Goal: Task Accomplishment & Management: Use online tool/utility

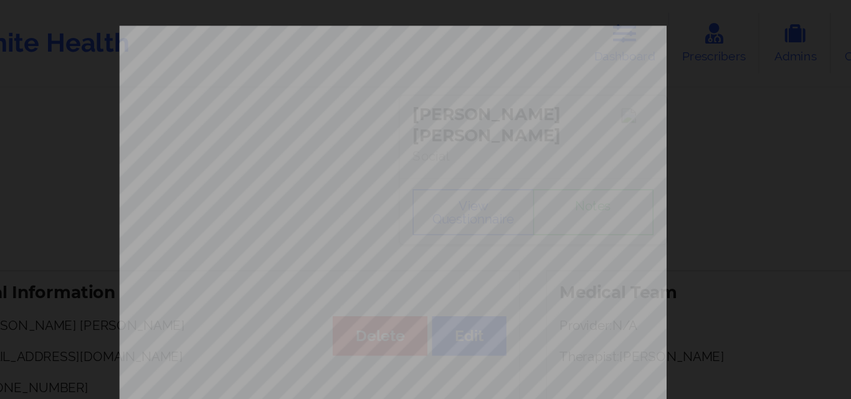
click at [543, 38] on div "Back cover of insurance image Insurance company type details by patient commerc…" at bounding box center [425, 279] width 561 height 524
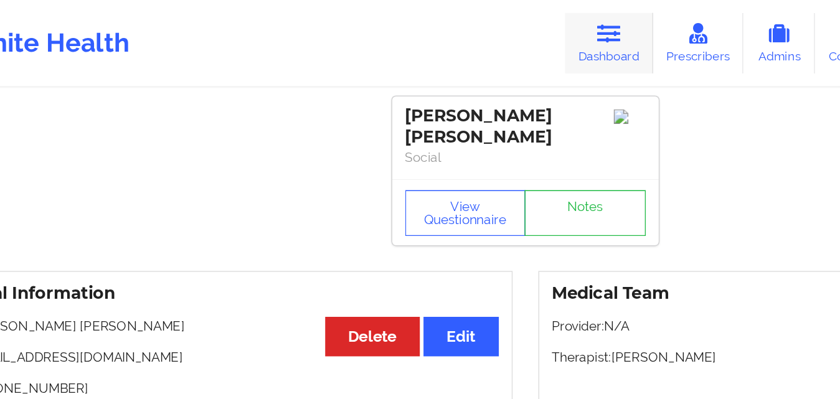
click at [479, 22] on icon at bounding box center [477, 23] width 16 height 14
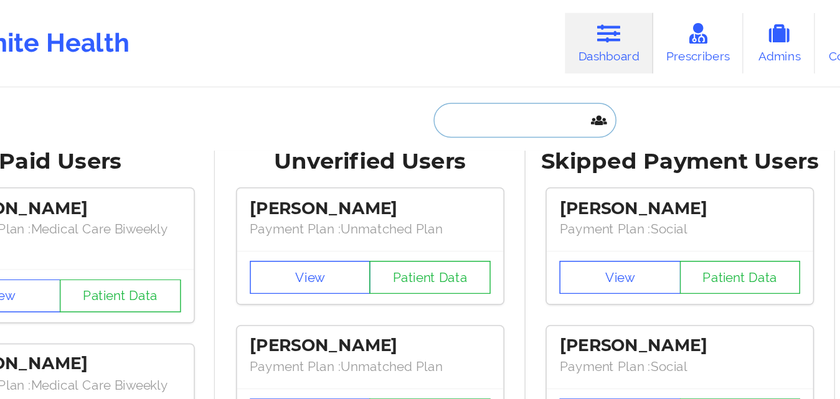
click at [387, 86] on input "text" at bounding box center [419, 82] width 123 height 24
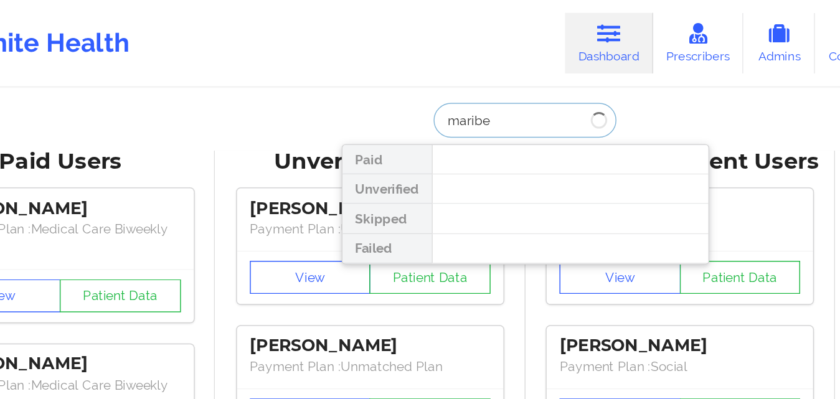
type input "[PERSON_NAME]"
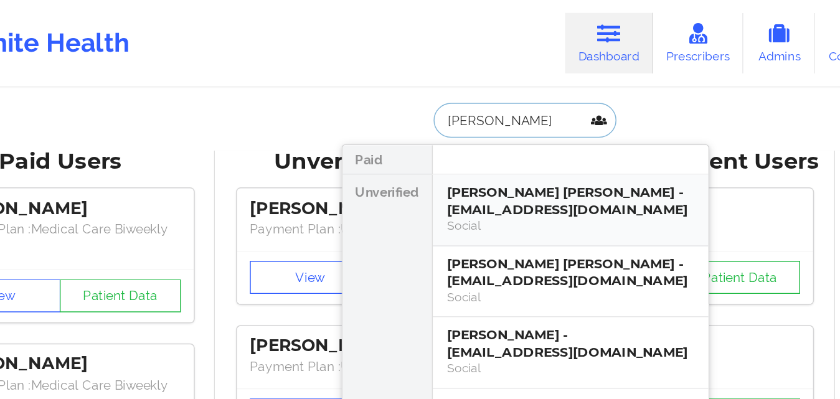
click at [413, 146] on div "[PERSON_NAME] [PERSON_NAME] - [EMAIL_ADDRESS][DOMAIN_NAME]" at bounding box center [450, 136] width 167 height 23
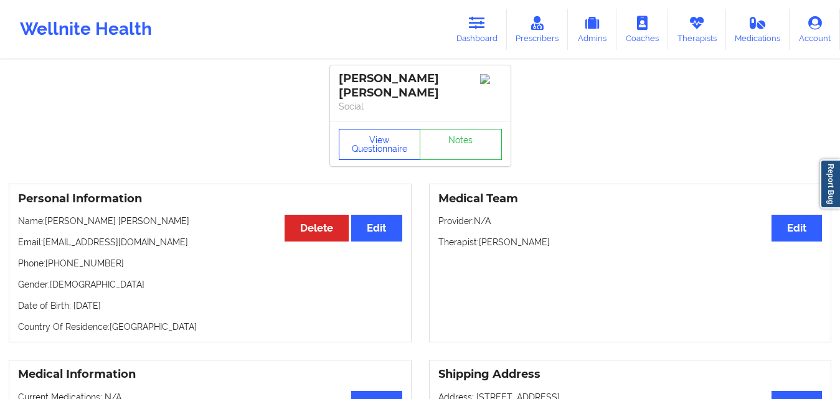
click at [372, 133] on button "View Questionnaire" at bounding box center [380, 144] width 82 height 31
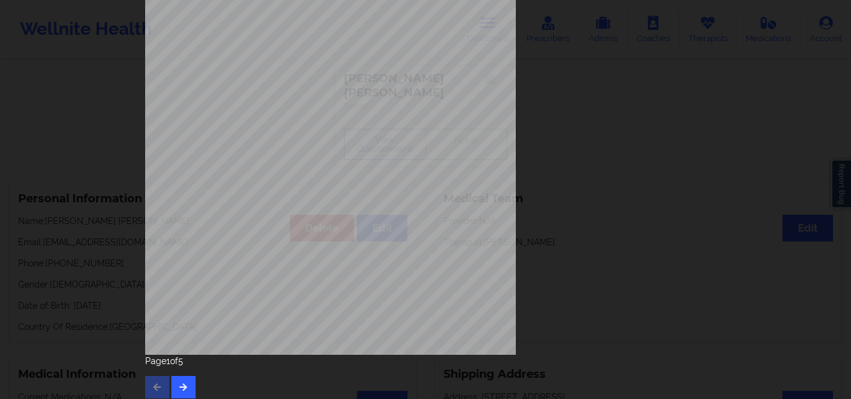
scroll to position [195, 0]
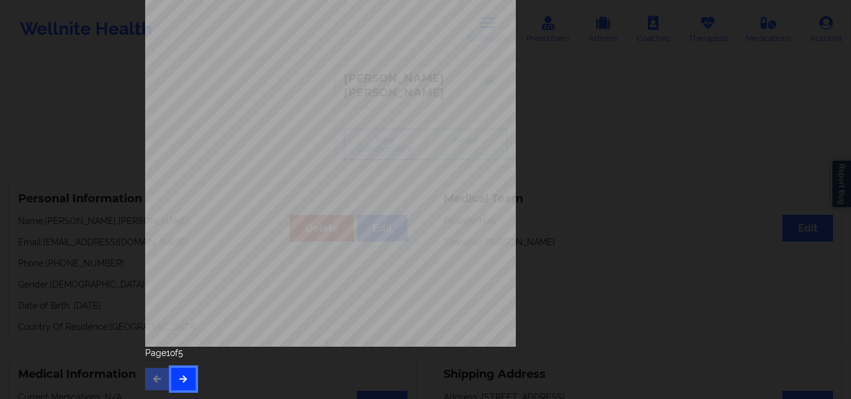
click at [178, 381] on icon "button" at bounding box center [183, 378] width 11 height 7
click at [187, 371] on button "button" at bounding box center [183, 379] width 24 height 22
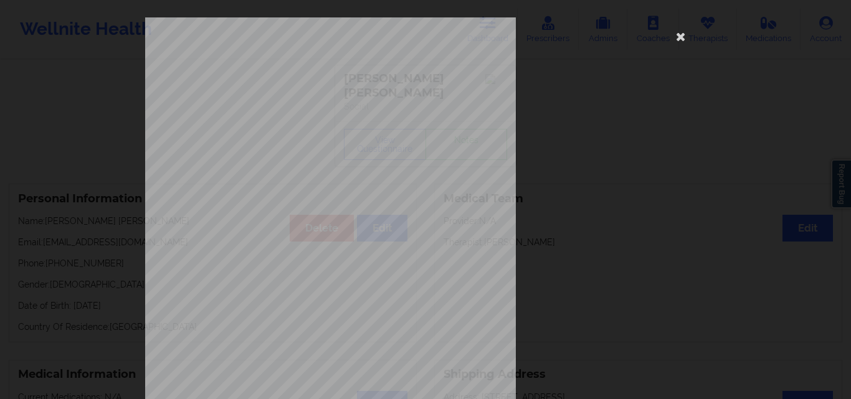
scroll to position [187, 0]
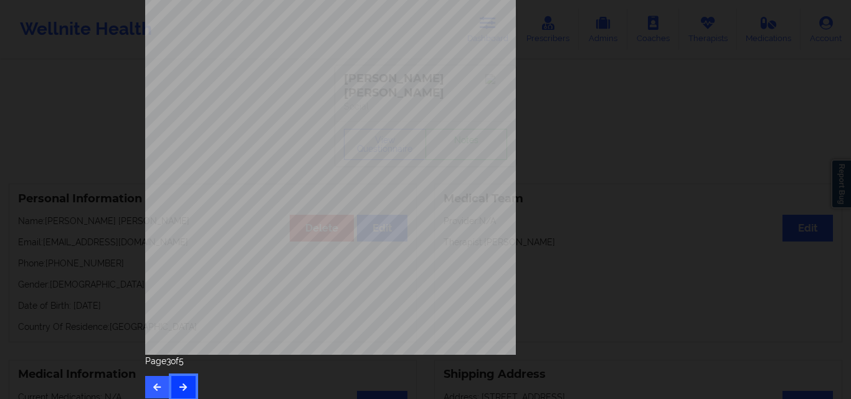
click at [186, 379] on button "button" at bounding box center [183, 387] width 24 height 22
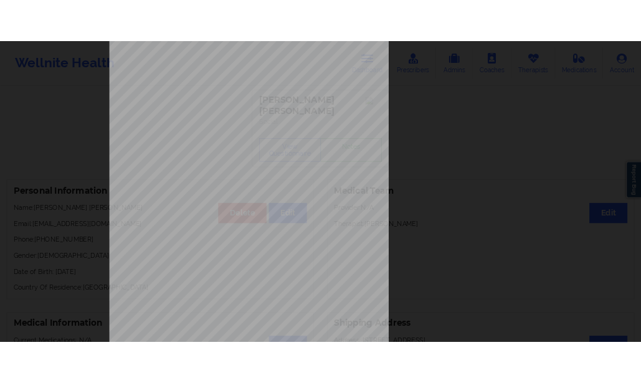
scroll to position [0, 0]
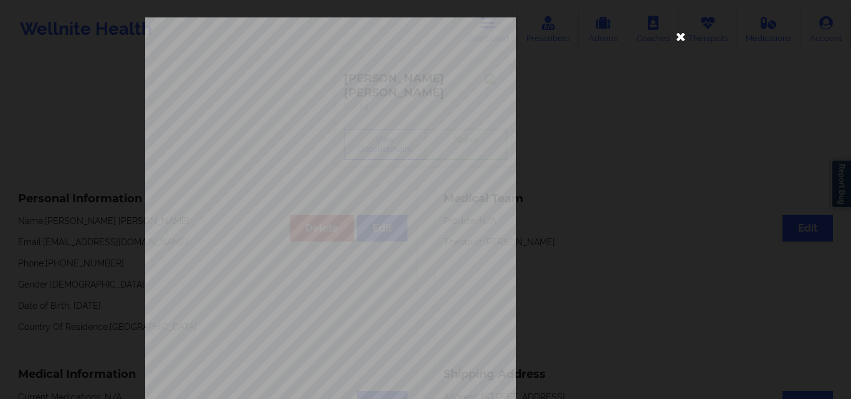
click at [682, 38] on icon at bounding box center [681, 36] width 20 height 20
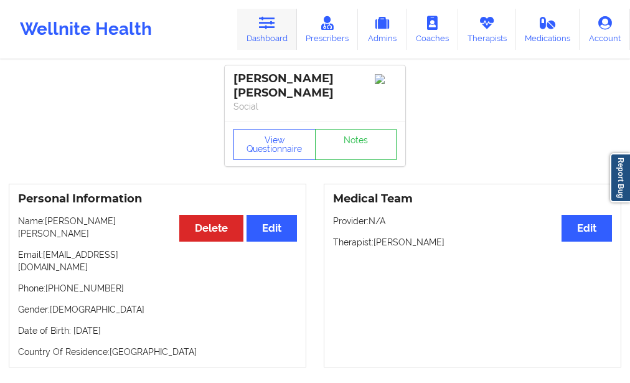
click at [272, 37] on link "Dashboard" at bounding box center [267, 29] width 60 height 41
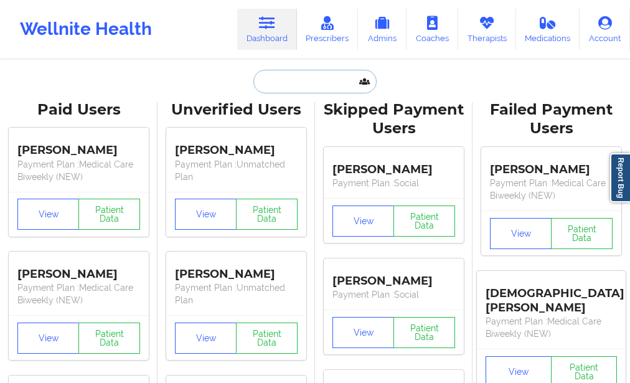
click at [279, 85] on input "text" at bounding box center [315, 82] width 123 height 24
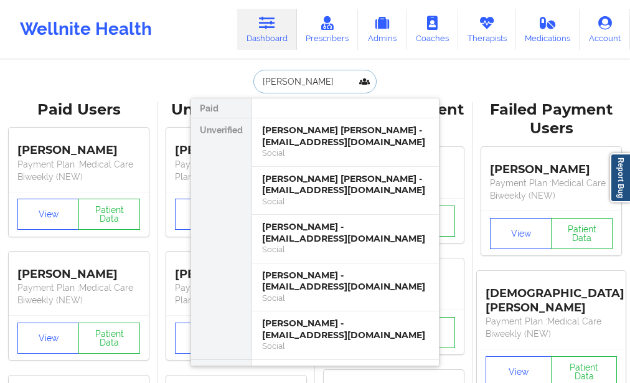
type input "[PERSON_NAME]"
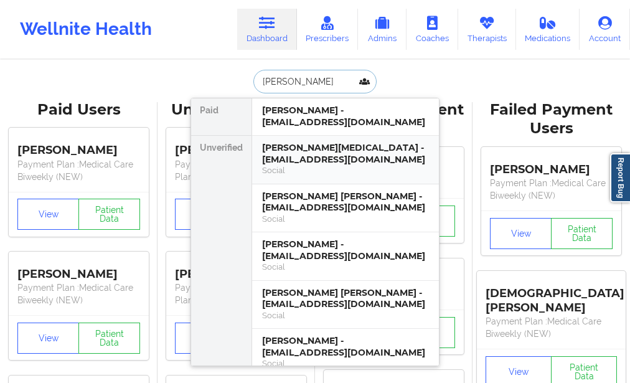
click at [284, 155] on div "[PERSON_NAME][MEDICAL_DATA] - [EMAIL_ADDRESS][DOMAIN_NAME]" at bounding box center [345, 153] width 167 height 23
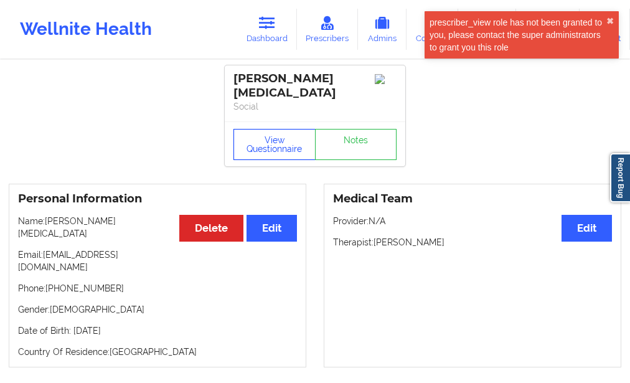
click at [272, 139] on button "View Questionnaire" at bounding box center [275, 144] width 82 height 31
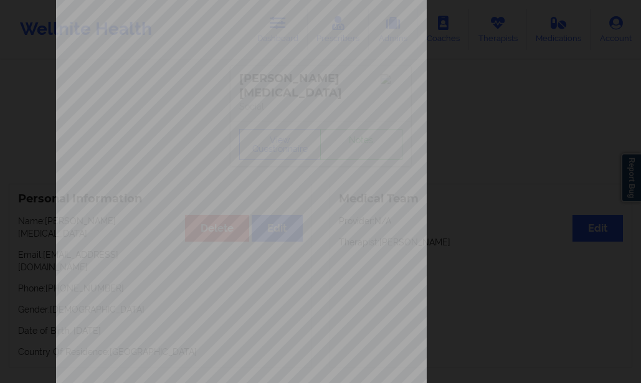
scroll to position [211, 0]
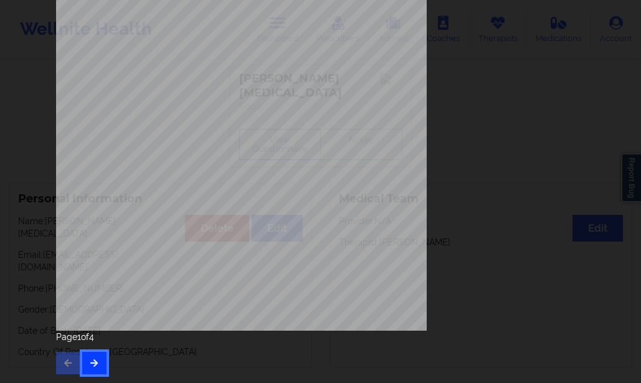
click at [96, 361] on icon "button" at bounding box center [94, 362] width 11 height 7
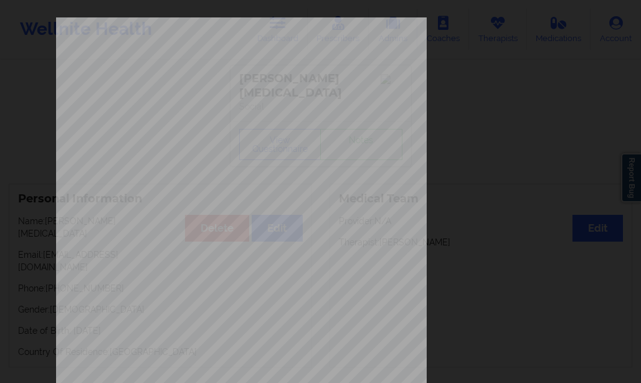
scroll to position [187, 0]
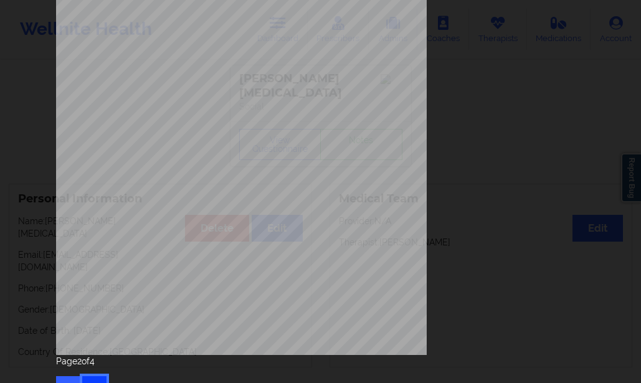
click at [93, 378] on button "button" at bounding box center [94, 387] width 24 height 22
